Goal: Task Accomplishment & Management: Complete application form

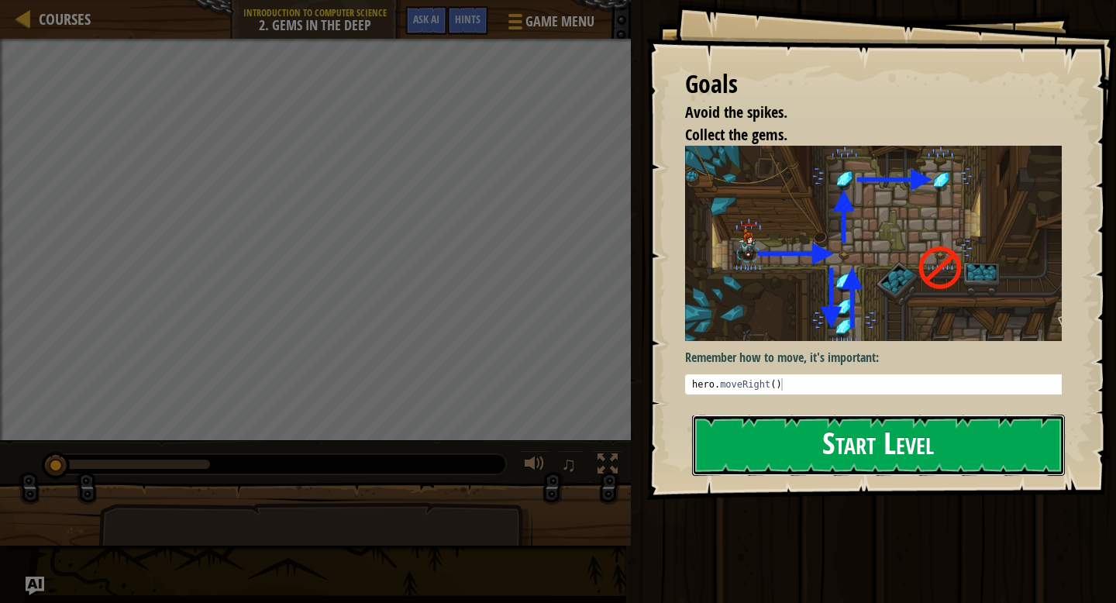
click at [995, 442] on button "Start Level" at bounding box center [878, 444] width 373 height 61
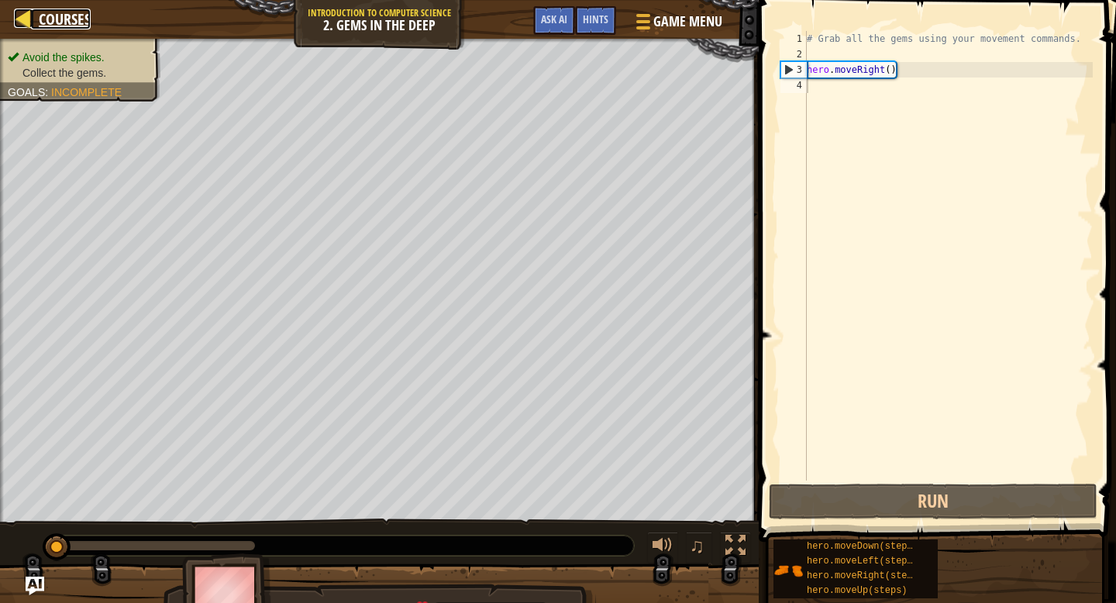
click at [56, 12] on span "Courses" at bounding box center [65, 19] width 52 height 21
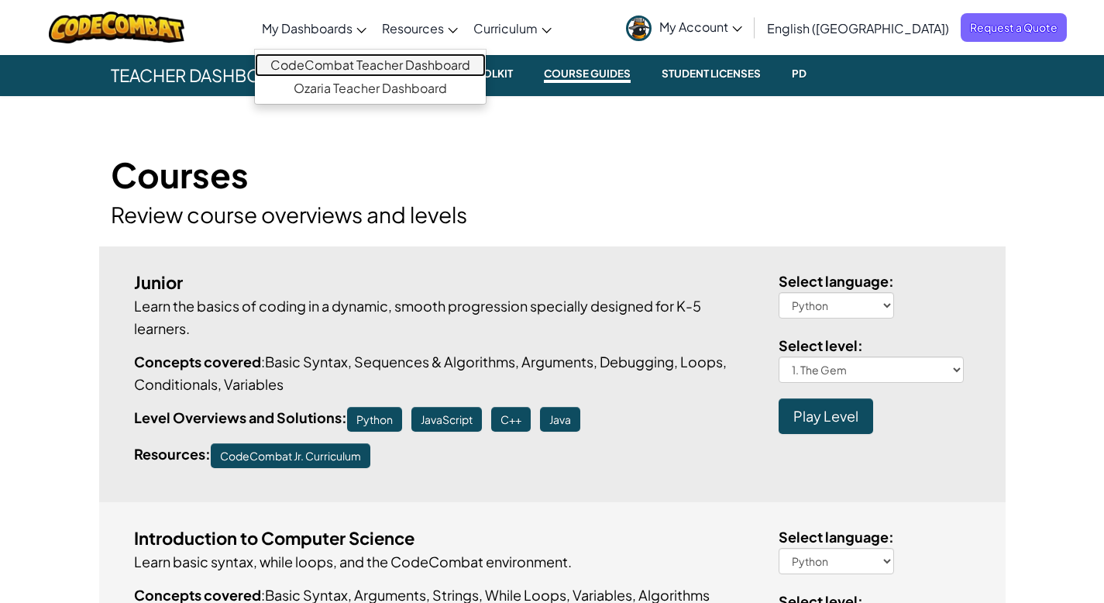
click at [401, 72] on link "CodeCombat Teacher Dashboard" at bounding box center [370, 64] width 231 height 23
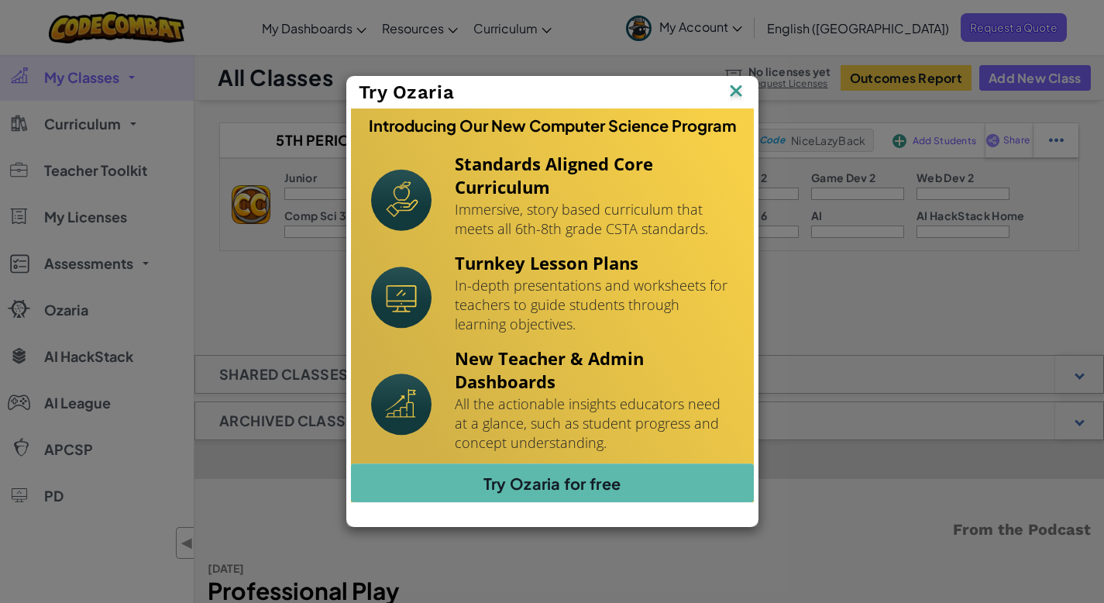
click at [0, 0] on img at bounding box center [0, 0] width 0 height 0
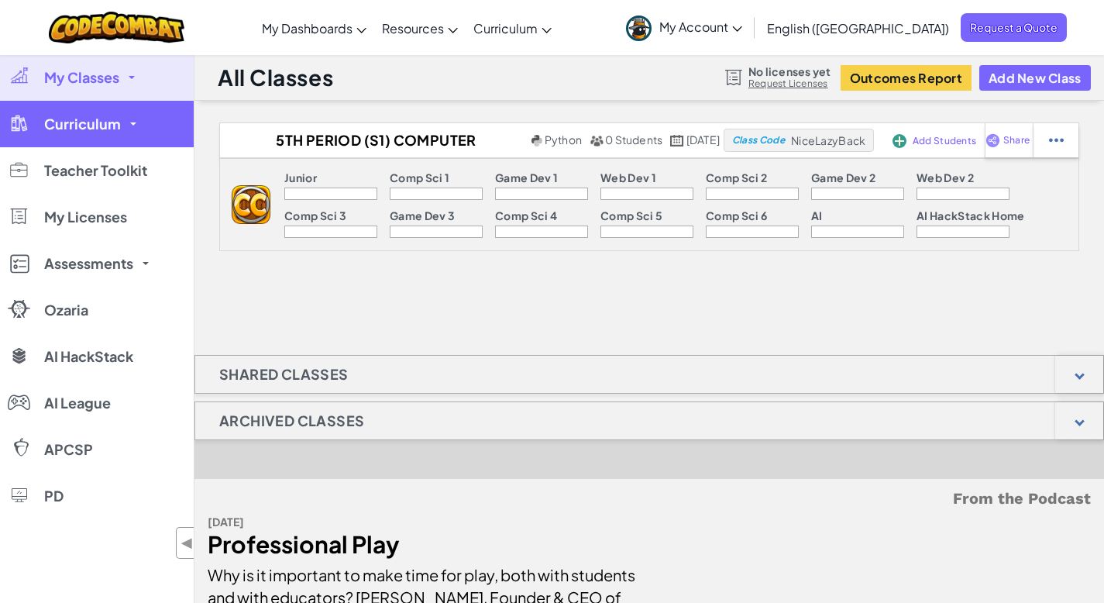
click at [122, 129] on link "Curriculum" at bounding box center [97, 124] width 194 height 46
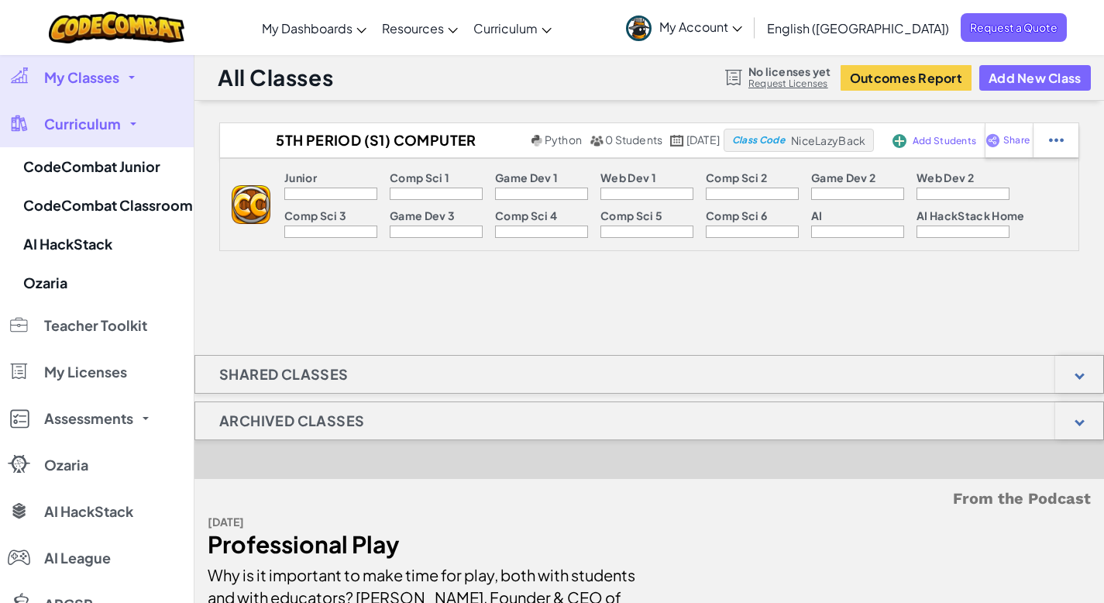
click at [119, 77] on span "My Classes" at bounding box center [81, 77] width 75 height 14
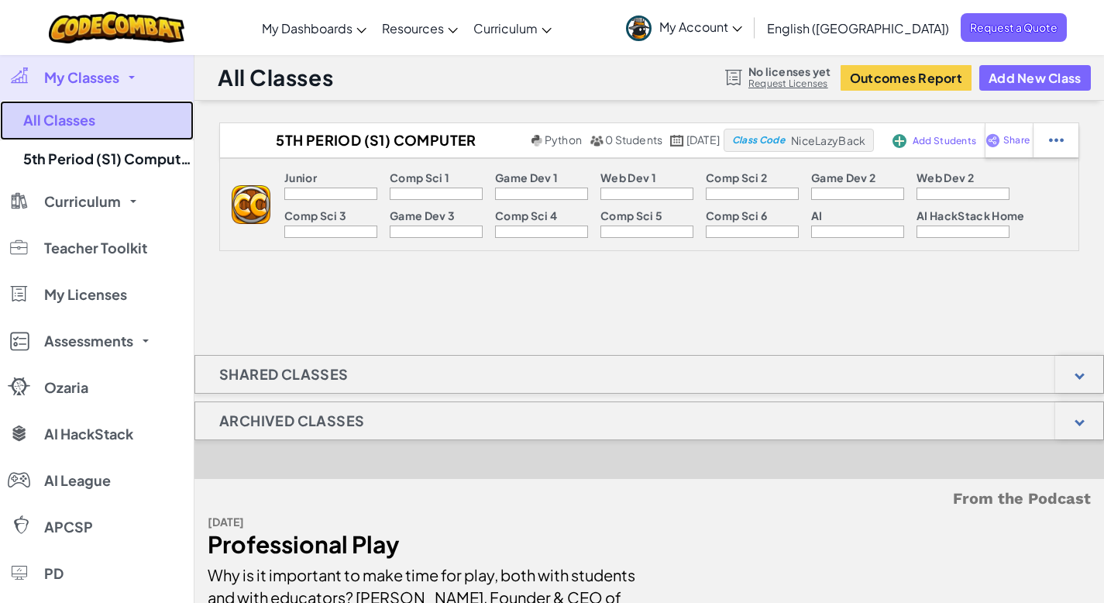
click at [91, 124] on link "All Classes" at bounding box center [97, 121] width 194 height 40
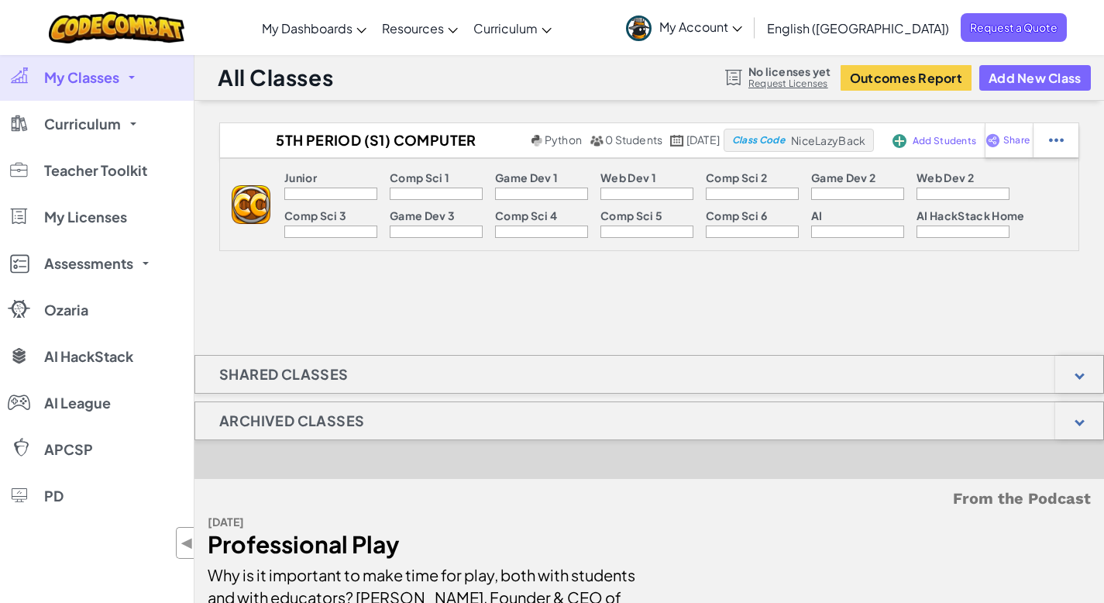
click at [91, 124] on span "Curriculum" at bounding box center [82, 124] width 77 height 14
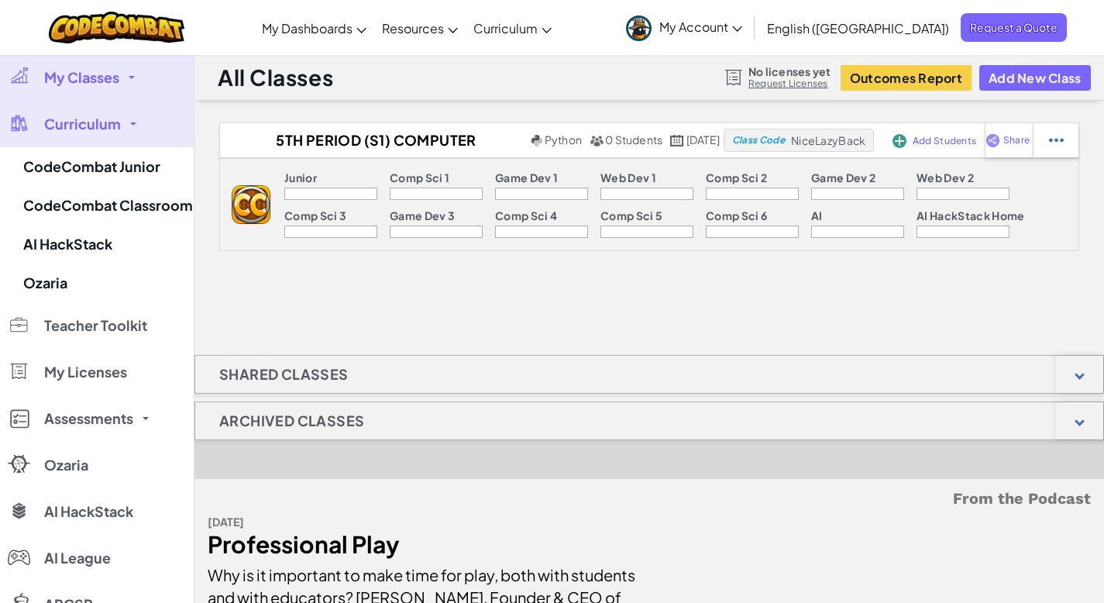
click at [742, 25] on span "My Account" at bounding box center [700, 27] width 83 height 16
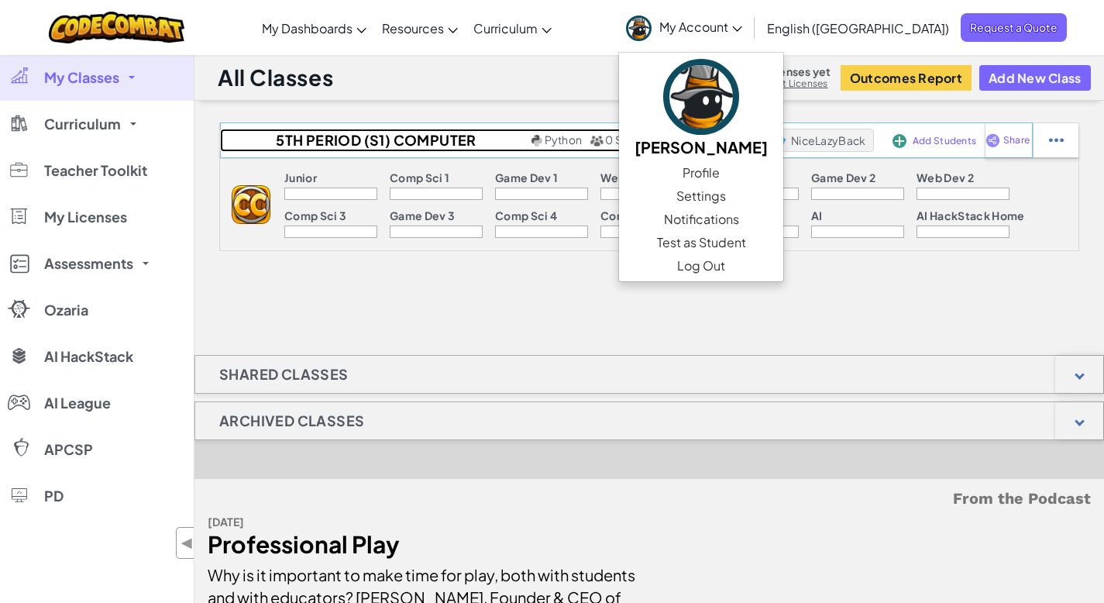
click at [413, 139] on h2 "5th Period (S1) Computer Science" at bounding box center [374, 140] width 308 height 23
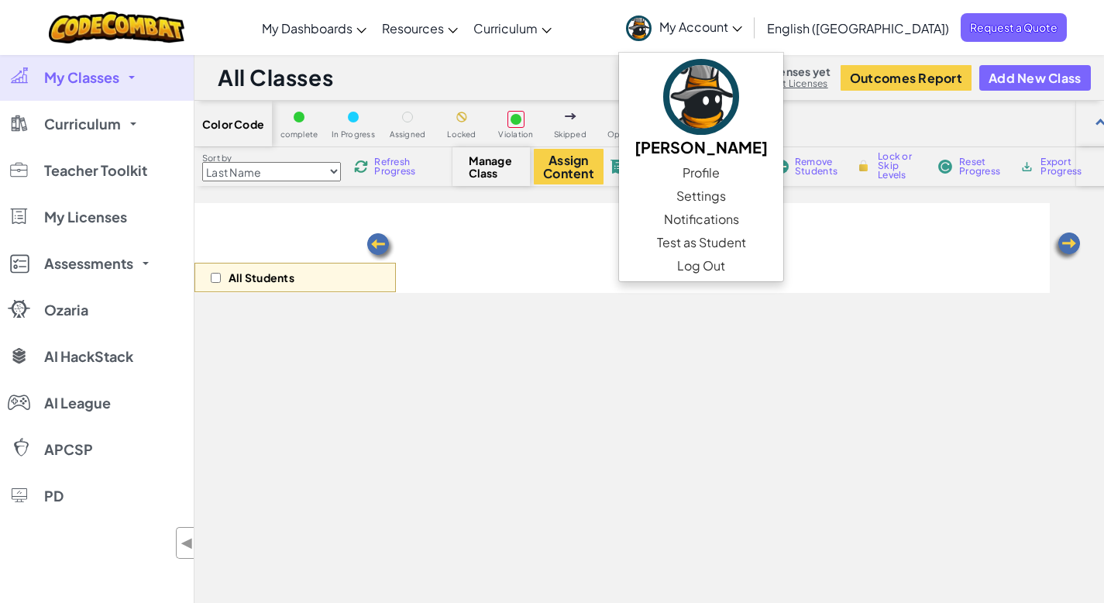
select select "560f1a9f22961295f9427742"
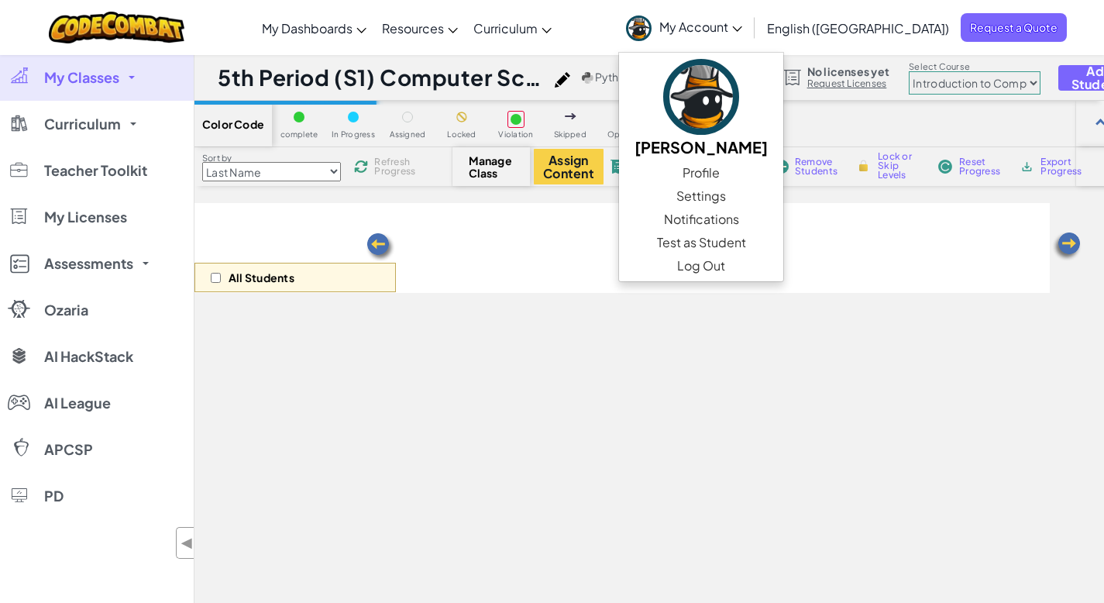
scroll to position [33, 0]
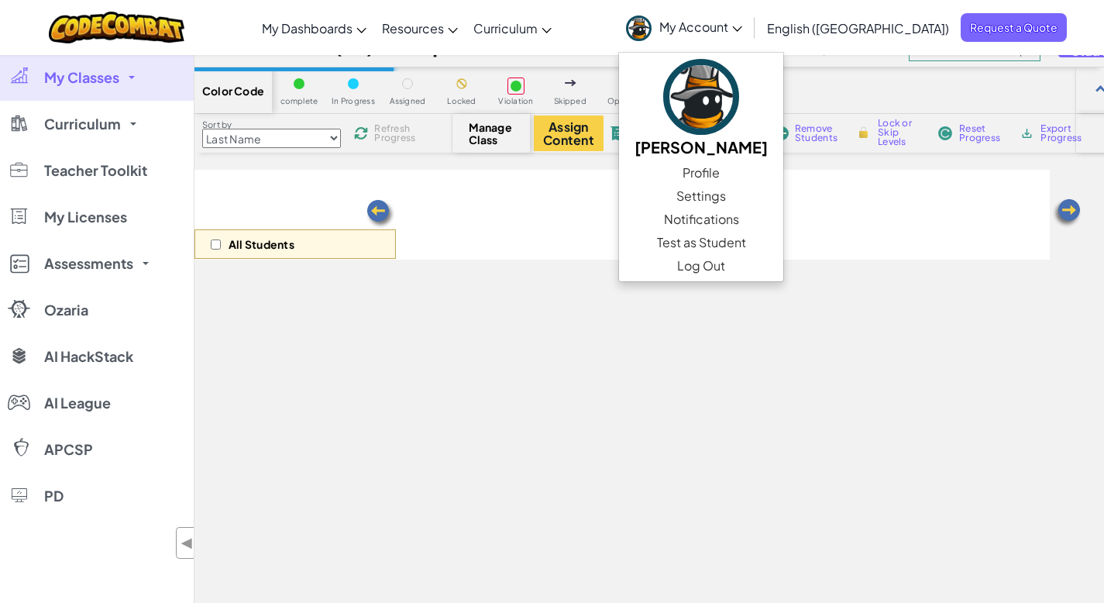
click at [131, 81] on link "My Classes" at bounding box center [97, 77] width 194 height 46
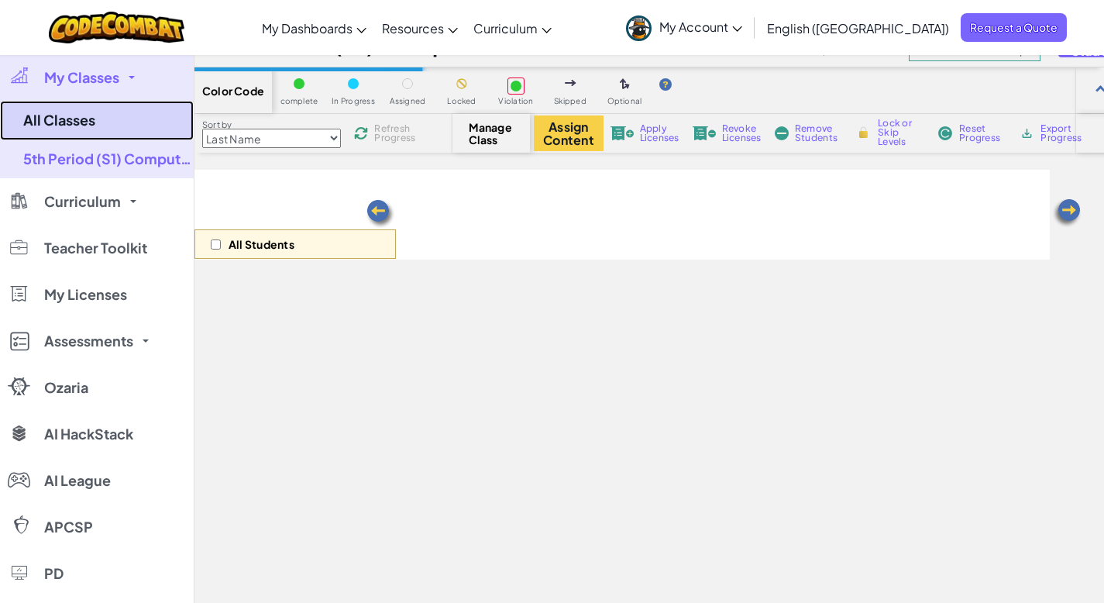
click at [92, 118] on link "All Classes" at bounding box center [97, 121] width 194 height 40
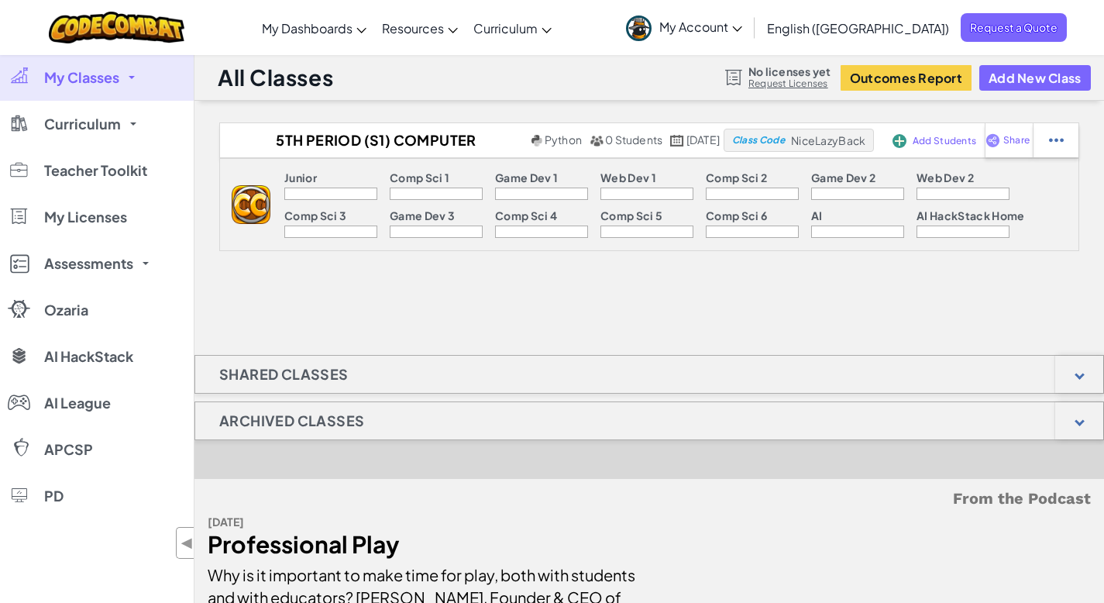
click at [1045, 59] on div "All Classes No licenses yet Request Licenses Outcomes Report Add New Class" at bounding box center [648, 77] width 909 height 46
click at [1044, 83] on button "Add New Class" at bounding box center [1035, 78] width 112 height 26
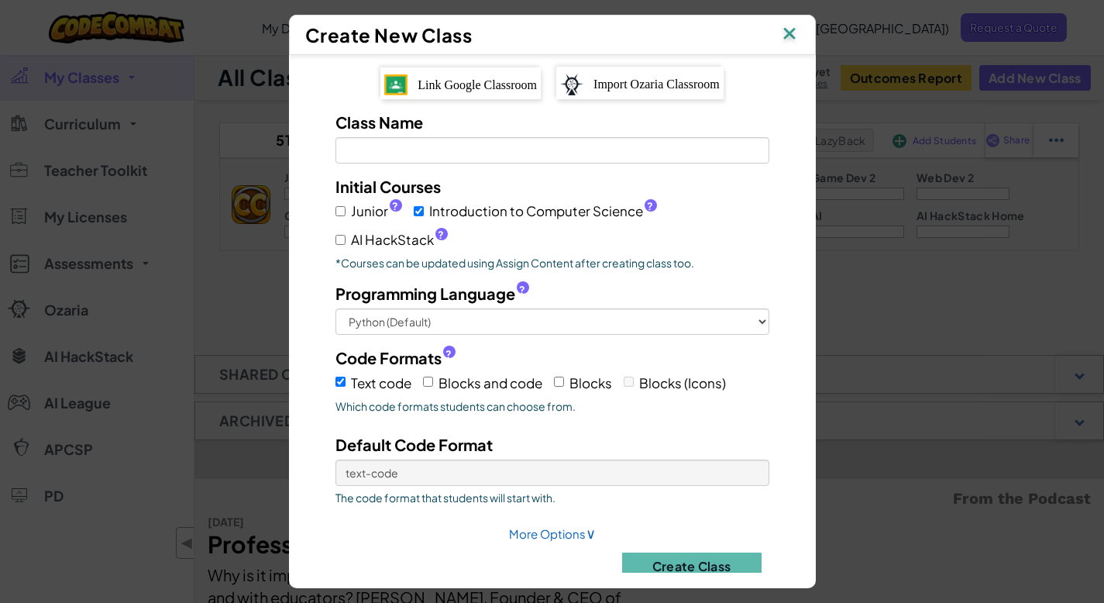
click at [508, 79] on span "Link Google Classroom" at bounding box center [477, 84] width 119 height 13
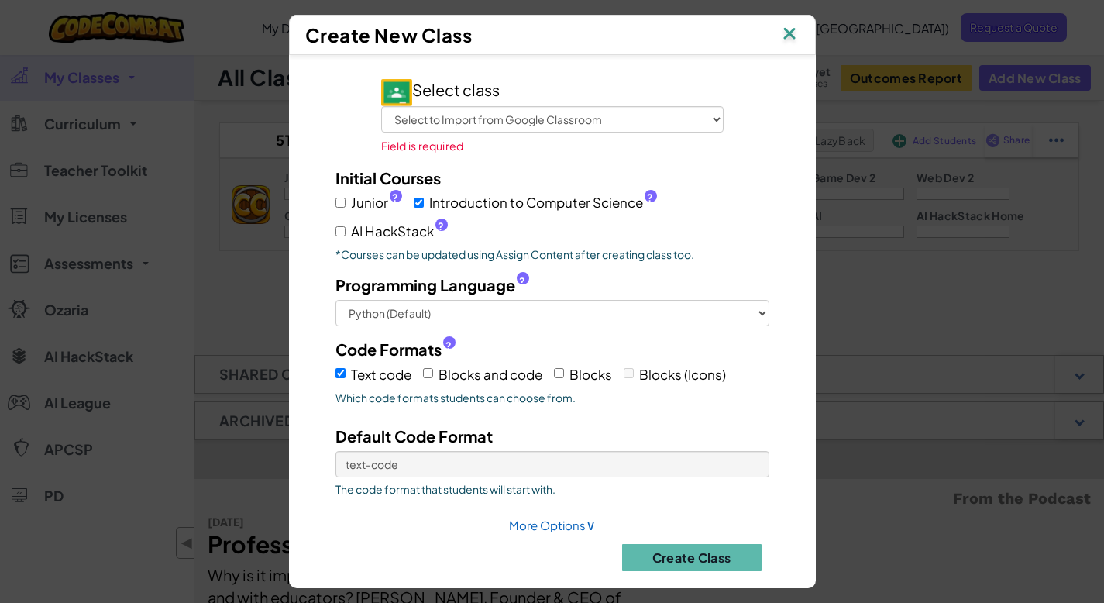
click at [359, 216] on div "Junior ? Introduction to Computer Science ? AI HackStack ?" at bounding box center [552, 215] width 434 height 53
click at [351, 199] on span "Junior ?" at bounding box center [376, 202] width 51 height 22
click at [346, 199] on input "Junior ?" at bounding box center [340, 203] width 10 height 10
checkbox input "true"
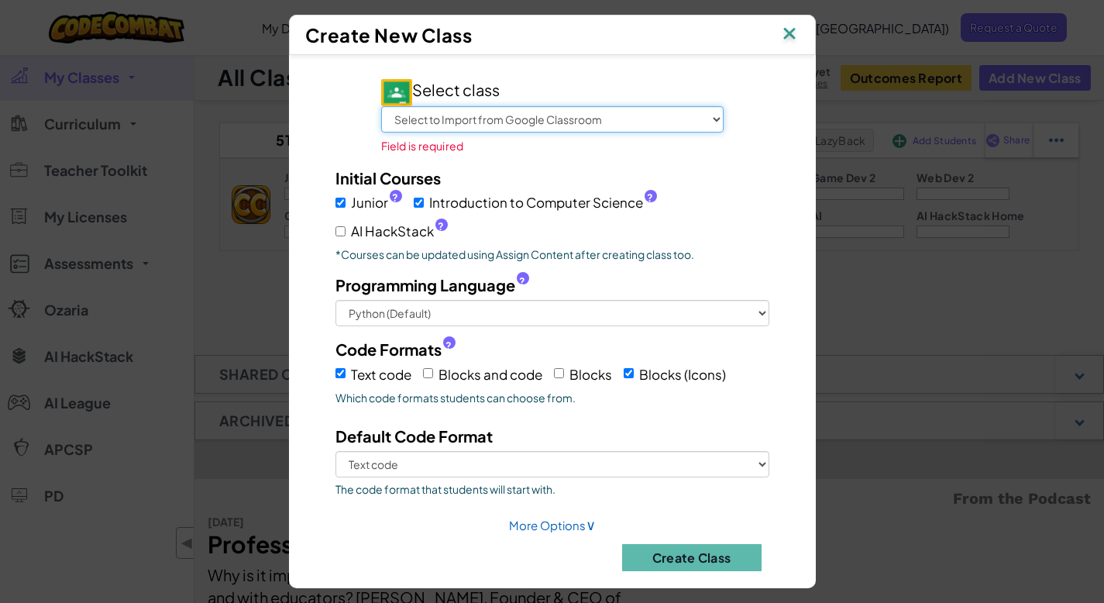
click at [437, 124] on select "Select to Import from Google Classroom Advisory (Homeroom) 7th Period (P1) Comp…" at bounding box center [552, 119] width 342 height 26
select select "795330266595"
click at [381, 108] on select "Select to Import from Google Classroom Advisory (Homeroom) 7th Period (P1) Comp…" at bounding box center [552, 119] width 342 height 26
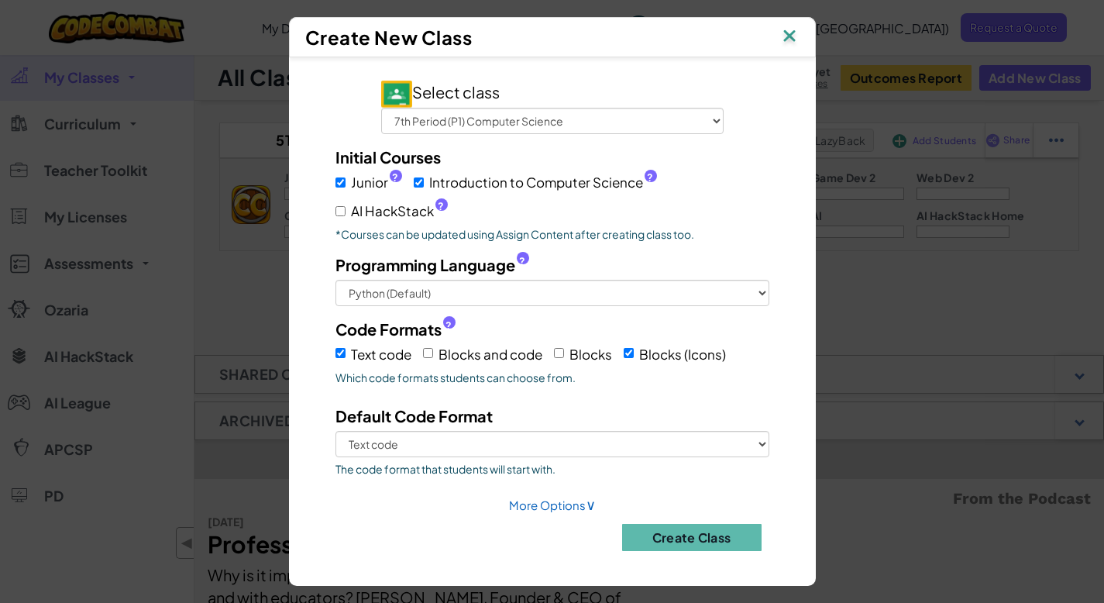
click at [445, 356] on span "Blocks and code" at bounding box center [490, 354] width 104 height 17
click at [433, 356] on input "Blocks and code" at bounding box center [428, 353] width 10 height 10
checkbox input "true"
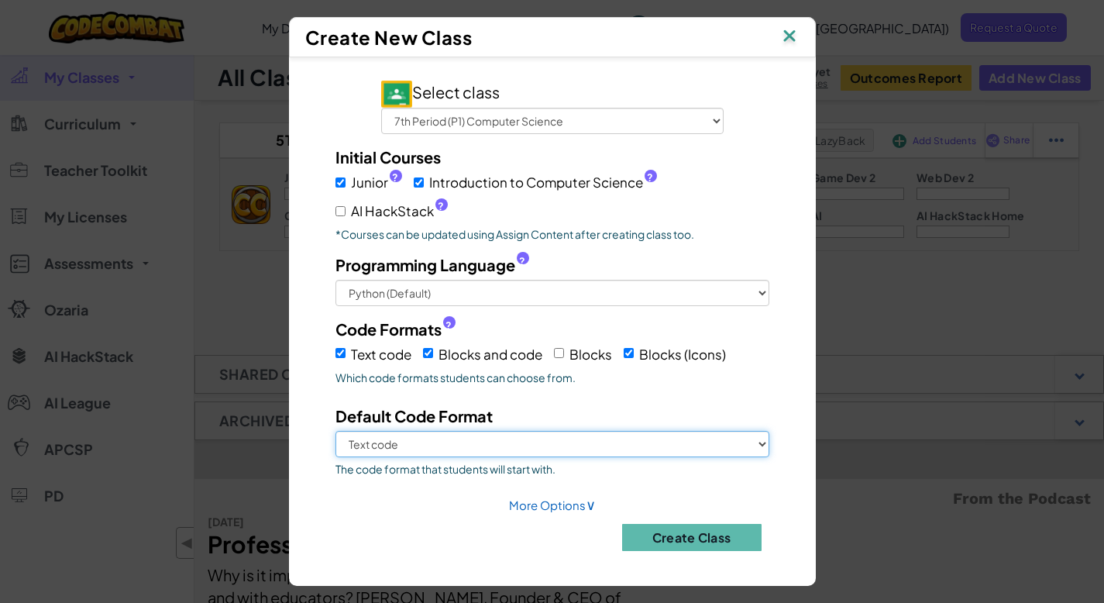
click at [510, 453] on select "Text code Blocks and code Blocks (Icons)" at bounding box center [552, 444] width 434 height 26
select select "blocks-and-code"
click at [335, 431] on select "Text code Blocks and code Blocks (Icons)" at bounding box center [552, 444] width 434 height 26
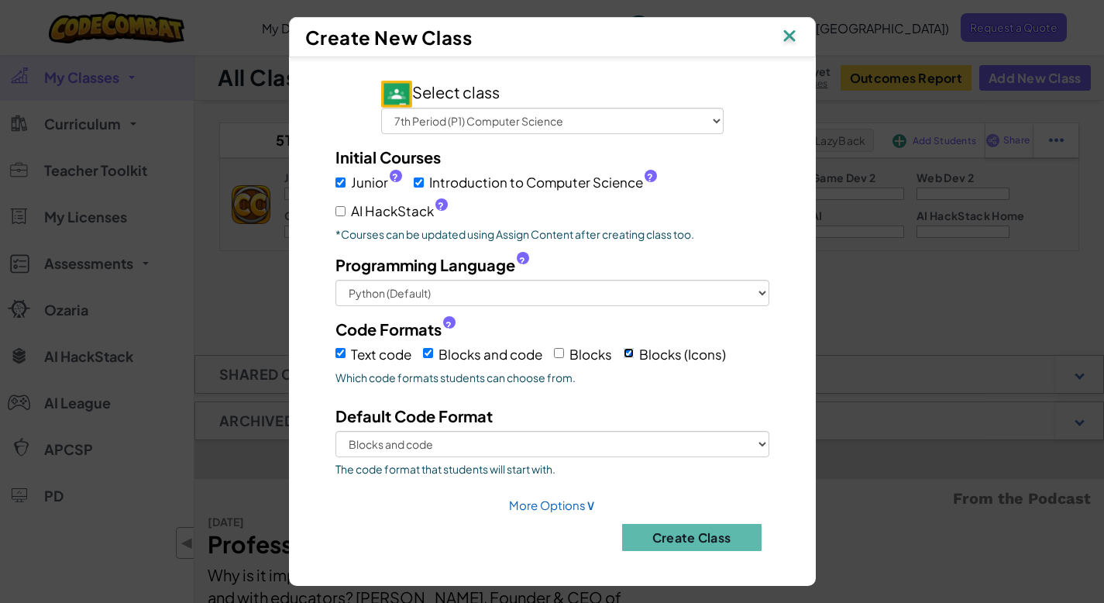
click at [632, 351] on input "Blocks (Icons)" at bounding box center [629, 353] width 10 height 10
checkbox input "false"
click at [658, 537] on button "Create Class" at bounding box center [691, 537] width 139 height 27
